Goal: Transaction & Acquisition: Download file/media

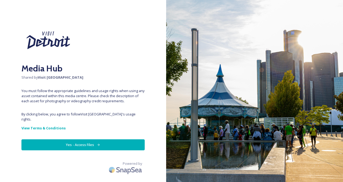
click at [108, 140] on button "Yes - Access Files" at bounding box center [82, 144] width 123 height 11
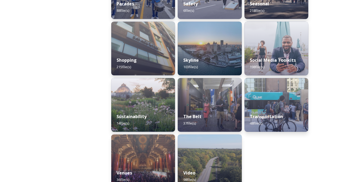
scroll to position [526, 0]
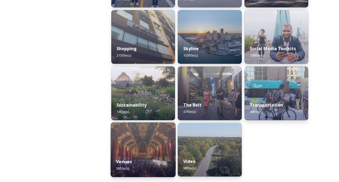
click at [163, 133] on img at bounding box center [143, 149] width 65 height 55
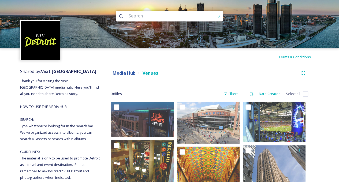
click at [130, 72] on strong "Media Hub" at bounding box center [124, 73] width 23 height 6
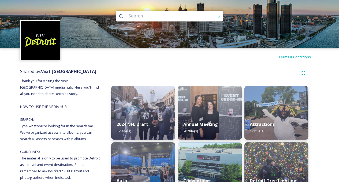
click at [177, 15] on input at bounding box center [162, 16] width 73 height 12
type input "huntington"
click at [219, 17] on icon at bounding box center [218, 16] width 4 height 4
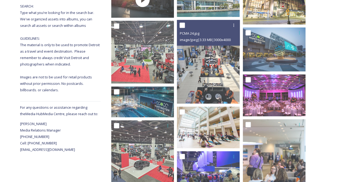
scroll to position [117, 0]
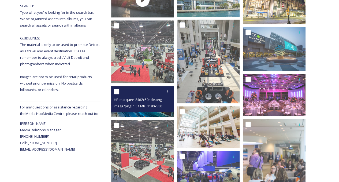
click at [148, 95] on div at bounding box center [143, 92] width 59 height 10
click at [125, 95] on div at bounding box center [143, 92] width 59 height 10
click at [167, 93] on icon at bounding box center [168, 91] width 4 height 4
click at [164, 102] on span "View File" at bounding box center [160, 103] width 14 height 5
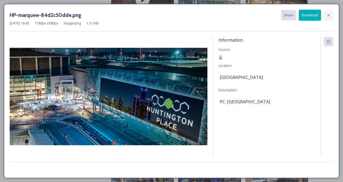
click at [331, 14] on icon at bounding box center [329, 15] width 4 height 4
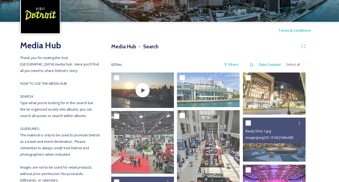
scroll to position [48, 0]
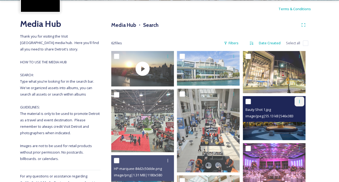
click at [301, 102] on icon at bounding box center [299, 101] width 4 height 4
click at [294, 125] on span "Download" at bounding box center [293, 123] width 16 height 5
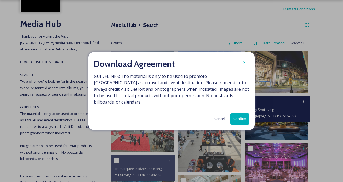
click at [237, 113] on button "Confirm" at bounding box center [240, 118] width 19 height 11
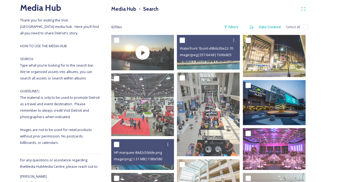
scroll to position [0, 0]
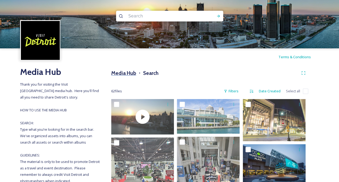
click at [130, 73] on h3 "Media Hub" at bounding box center [123, 73] width 25 height 8
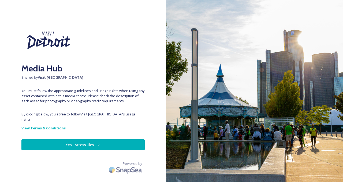
click at [130, 139] on button "Yes - Access Files" at bounding box center [82, 144] width 123 height 11
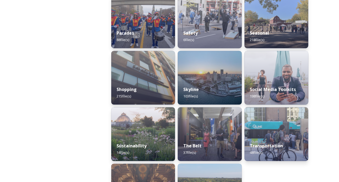
scroll to position [486, 0]
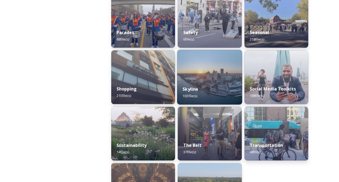
click at [215, 83] on div "Skyline 103 file(s)" at bounding box center [209, 92] width 65 height 24
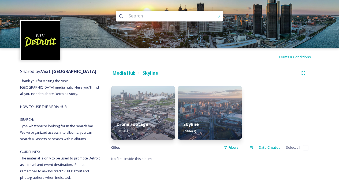
scroll to position [8, 0]
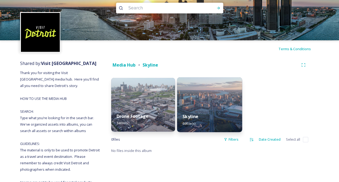
click at [208, 97] on img at bounding box center [209, 104] width 65 height 55
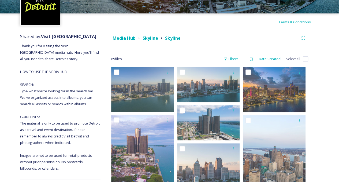
scroll to position [35, 0]
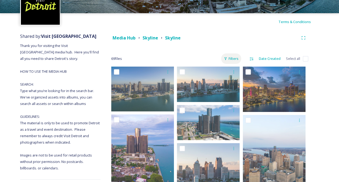
click at [233, 60] on div "Filters" at bounding box center [231, 58] width 20 height 10
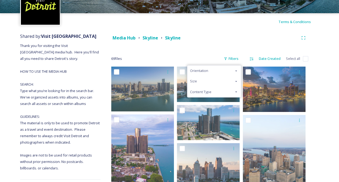
click at [210, 70] on div "Orientation" at bounding box center [214, 70] width 54 height 10
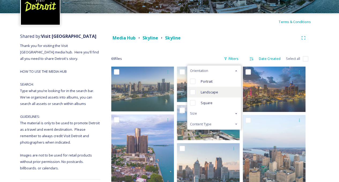
click at [207, 92] on span "Landscape" at bounding box center [209, 92] width 17 height 5
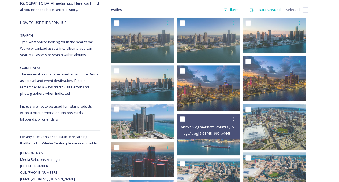
scroll to position [85, 0]
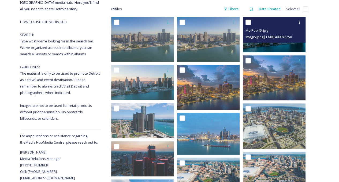
click at [268, 24] on div at bounding box center [275, 22] width 59 height 10
